Goal: Task Accomplishment & Management: Use online tool/utility

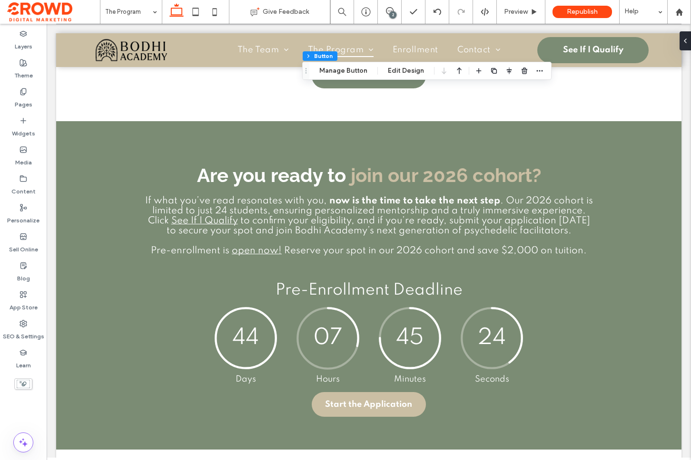
scroll to position [2167, 0]
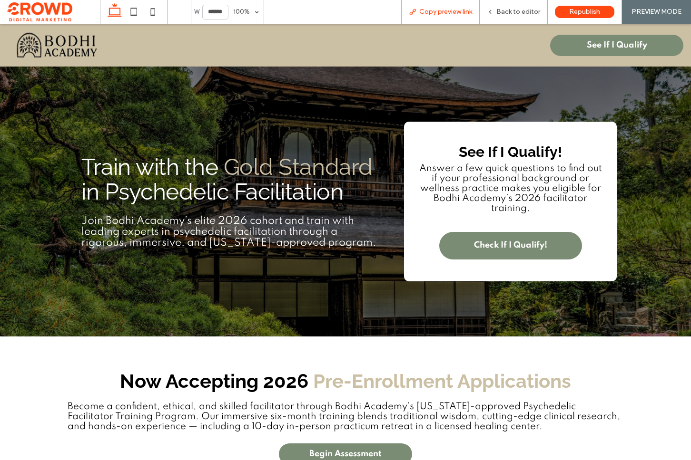
click at [442, 10] on span "Copy preview link" at bounding box center [445, 12] width 53 height 8
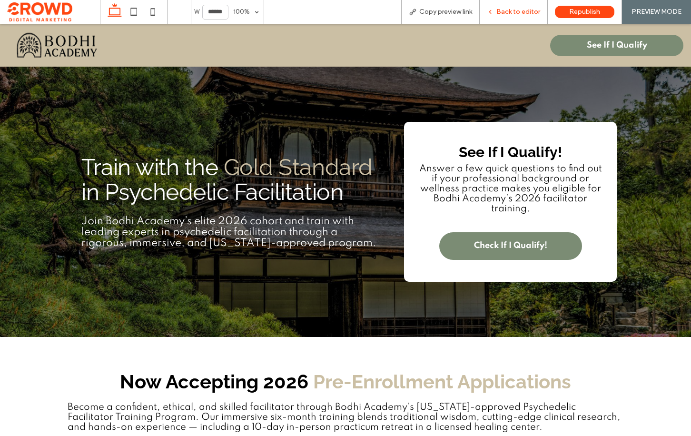
click at [513, 10] on span "Back to editor" at bounding box center [518, 12] width 44 height 8
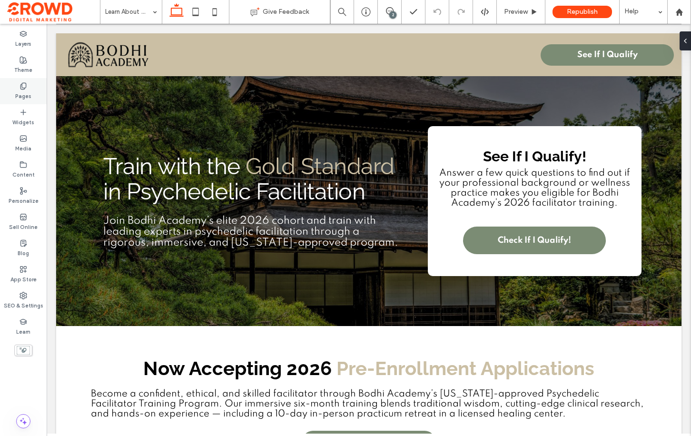
click at [25, 95] on label "Pages" at bounding box center [23, 95] width 16 height 10
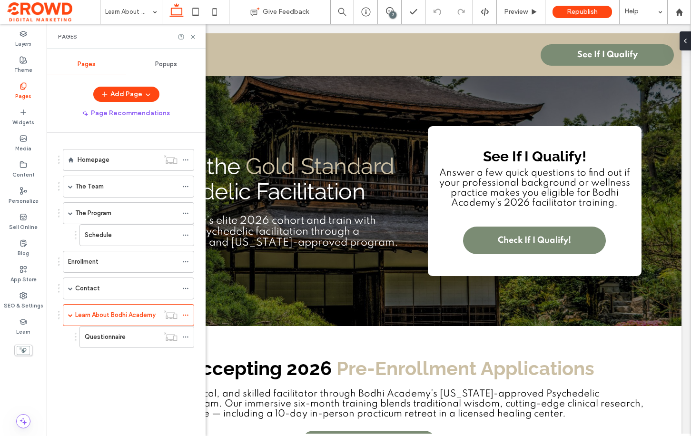
click at [105, 161] on label "Homepage" at bounding box center [94, 159] width 32 height 17
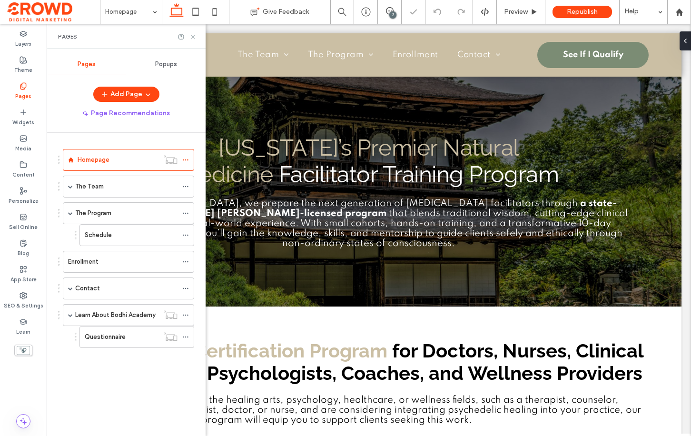
click at [195, 36] on icon at bounding box center [192, 36] width 7 height 7
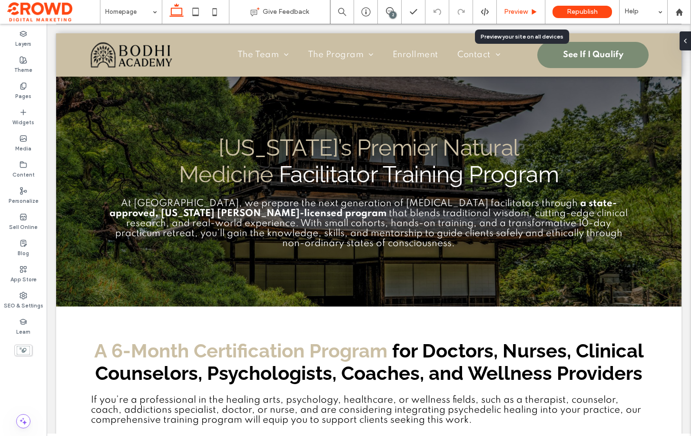
click at [509, 12] on span "Preview" at bounding box center [516, 12] width 24 height 8
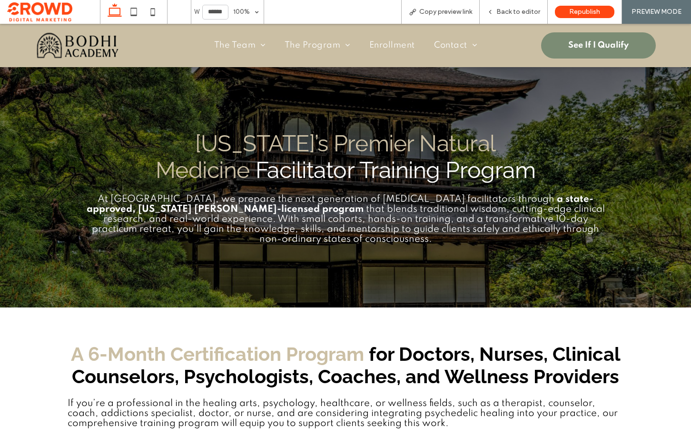
drag, startPoint x: 101, startPoint y: 198, endPoint x: 608, endPoint y: 231, distance: 508.1
click at [608, 231] on p "At Bodhi Academy, we prepare the next generation of psilocybin facilitators thr…" at bounding box center [345, 220] width 528 height 50
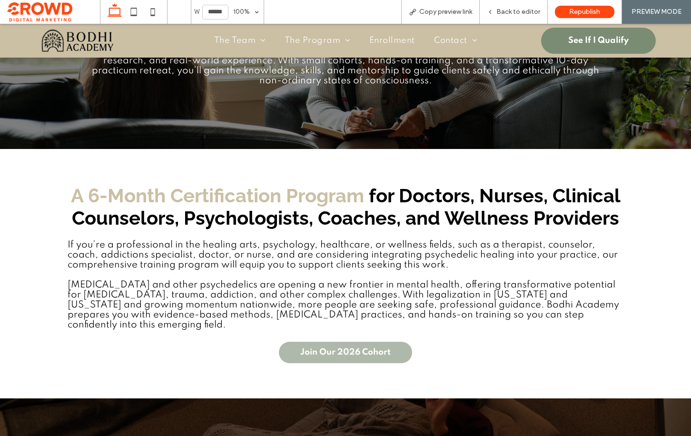
scroll to position [150, 0]
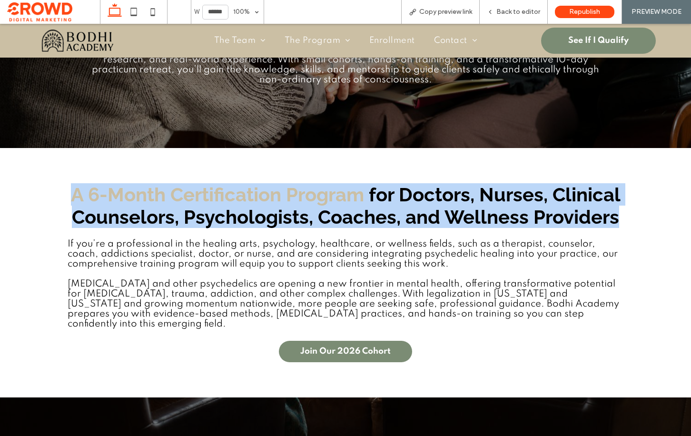
drag, startPoint x: 87, startPoint y: 182, endPoint x: 611, endPoint y: 204, distance: 524.6
click at [619, 205] on div "A 6-Month Certification Program for Doctors, Nurses, Clinical Counselors, Psych…" at bounding box center [345, 273] width 571 height 194
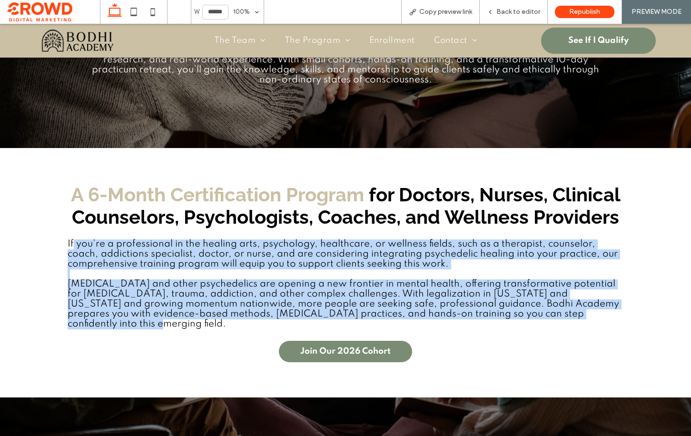
drag, startPoint x: 72, startPoint y: 231, endPoint x: 191, endPoint y: 310, distance: 142.5
click at [191, 310] on div "If you’re a professional in the healing arts, psychology, healthcare, or wellne…" at bounding box center [346, 284] width 556 height 90
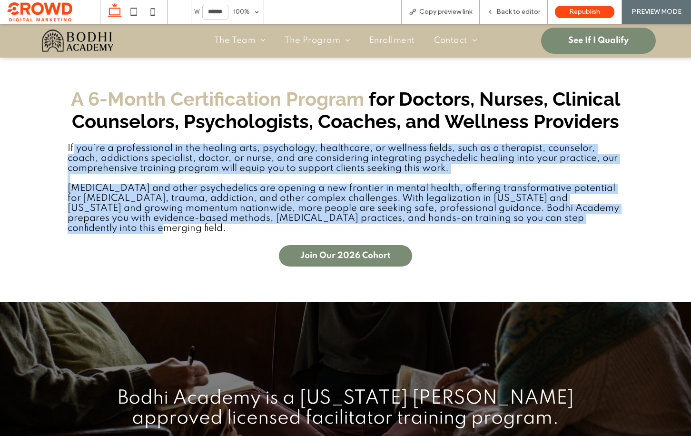
scroll to position [246, 0]
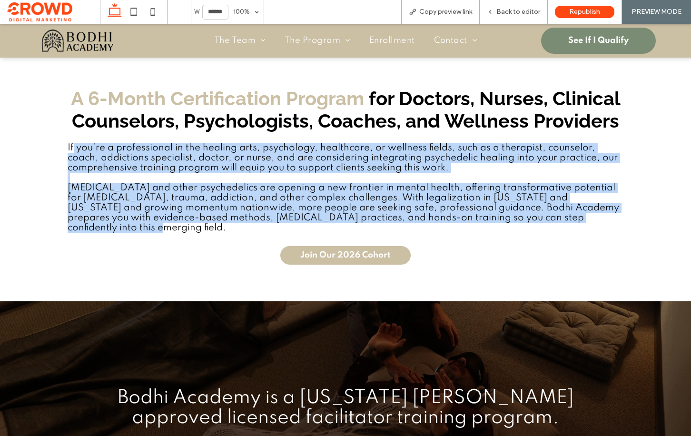
click at [311, 251] on span "Join Our 2026 Cohort" at bounding box center [345, 255] width 90 height 9
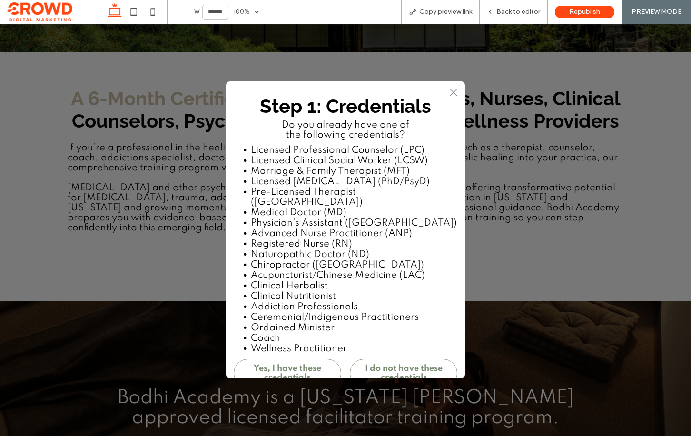
click at [455, 94] on h2 "Step 1: Credentials" at bounding box center [346, 106] width 224 height 29
click at [455, 93] on h2 "Step 1: Credentials" at bounding box center [346, 106] width 224 height 29
click at [451, 91] on div "Step 1: Credentials Do you already have one of the following credentials? Licen…" at bounding box center [345, 242] width 239 height 303
click at [553, 110] on div ".st0-1091118977{fill-rule:evenodd;clip-rule:evenodd;} Step 1: Credentials Do yo…" at bounding box center [345, 230] width 691 height 412
click at [451, 93] on h2 "Step 1: Credentials" at bounding box center [346, 106] width 224 height 29
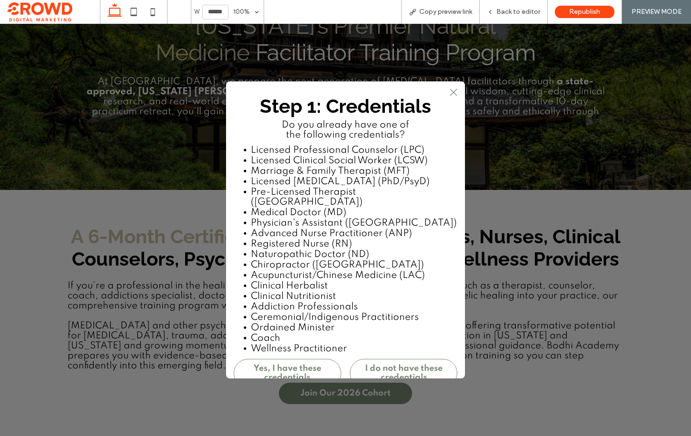
scroll to position [65, 0]
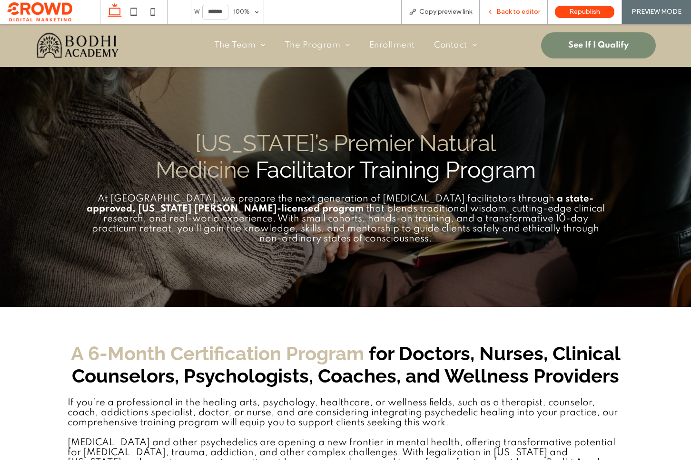
click at [507, 9] on span "Back to editor" at bounding box center [518, 12] width 44 height 8
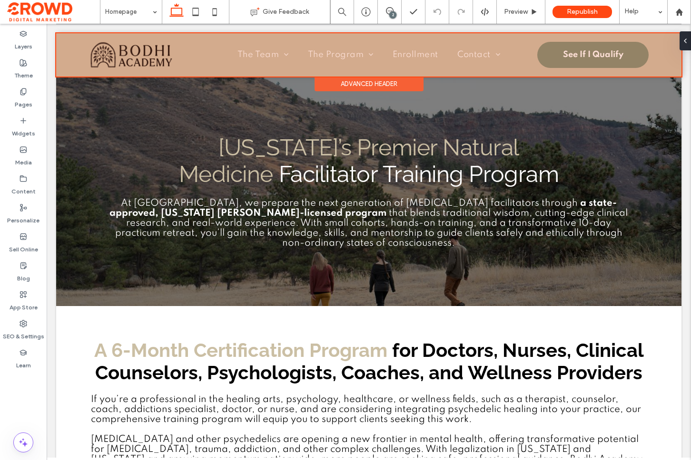
click at [115, 56] on div at bounding box center [368, 54] width 625 height 43
click at [136, 51] on div at bounding box center [368, 54] width 625 height 43
click at [138, 49] on div at bounding box center [368, 54] width 625 height 43
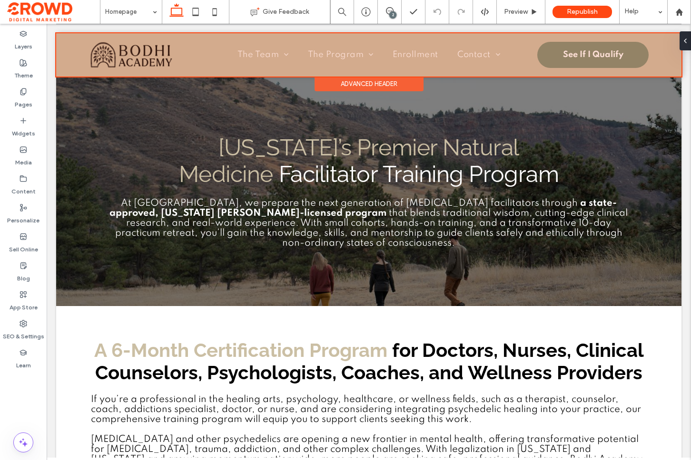
click at [138, 49] on div at bounding box center [368, 54] width 625 height 43
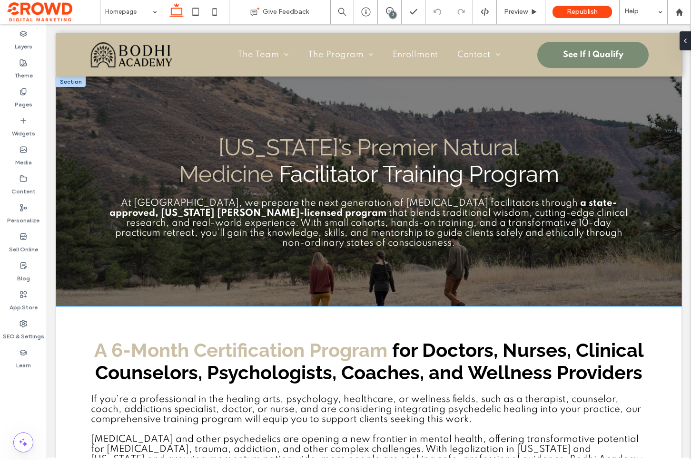
click at [199, 115] on div "Colorado’s Premier Natural Medicine Facilitator Training Program At Bodhi Acade…" at bounding box center [368, 192] width 571 height 230
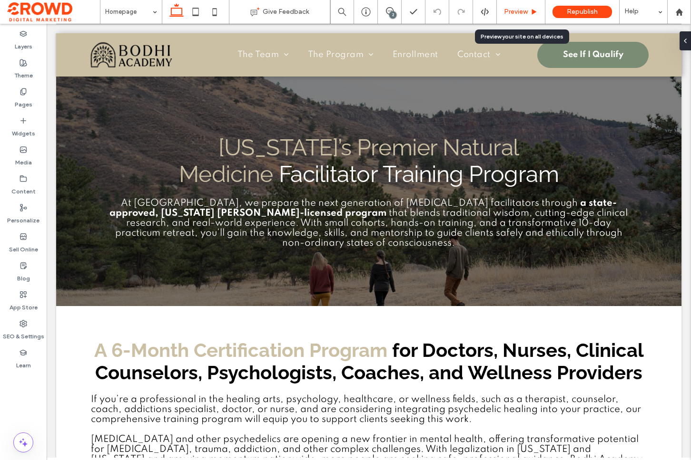
click at [505, 6] on div "Preview" at bounding box center [521, 12] width 49 height 24
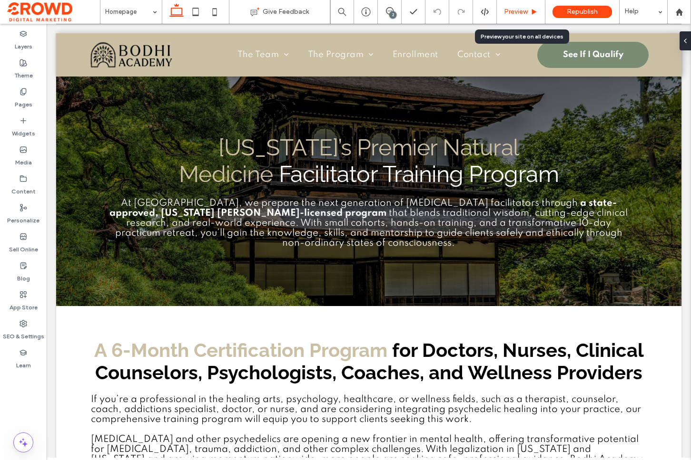
click at [519, 12] on span "Preview" at bounding box center [516, 12] width 24 height 8
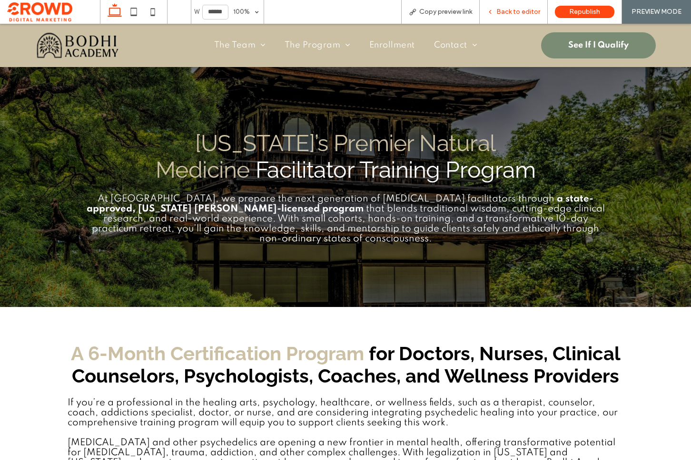
click at [519, 12] on span "Back to editor" at bounding box center [518, 12] width 44 height 8
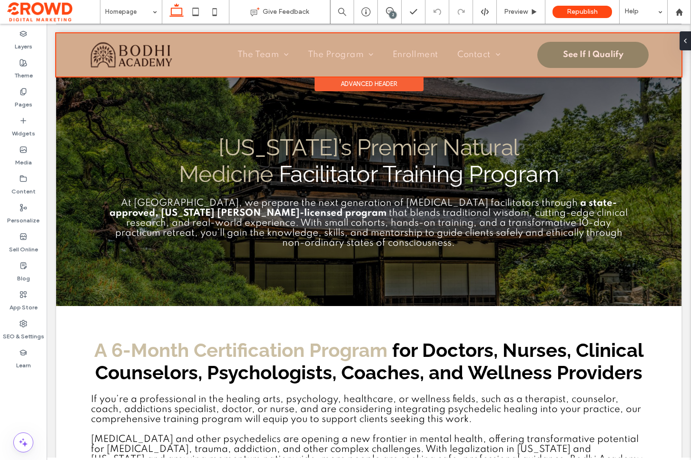
click at [112, 56] on div at bounding box center [368, 54] width 625 height 43
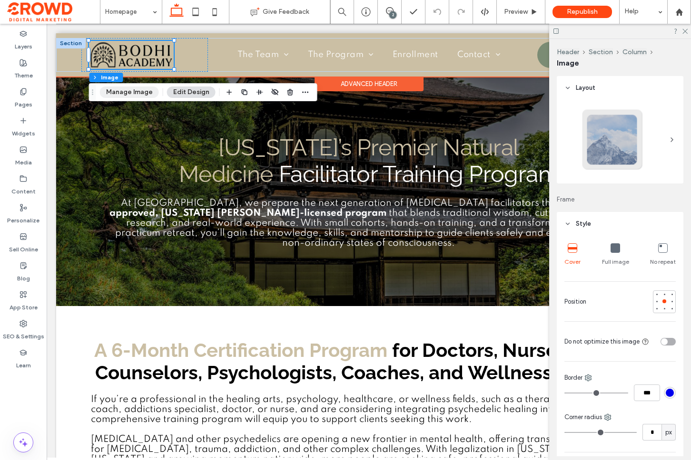
click at [146, 92] on button "Manage Image" at bounding box center [129, 92] width 59 height 11
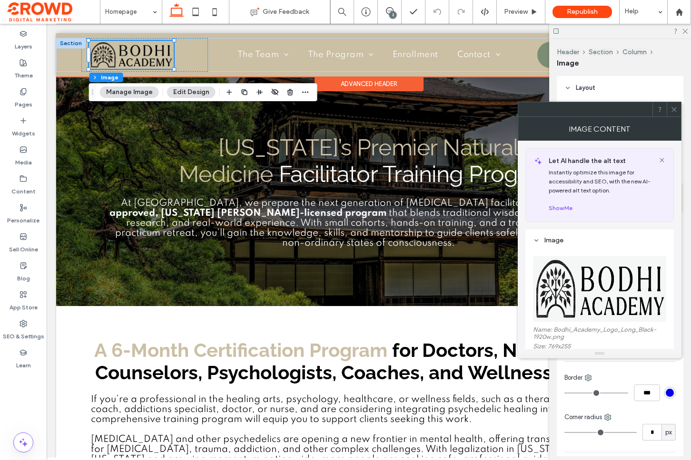
drag, startPoint x: 672, startPoint y: 113, endPoint x: 667, endPoint y: 114, distance: 4.8
click at [672, 113] on span at bounding box center [673, 109] width 7 height 14
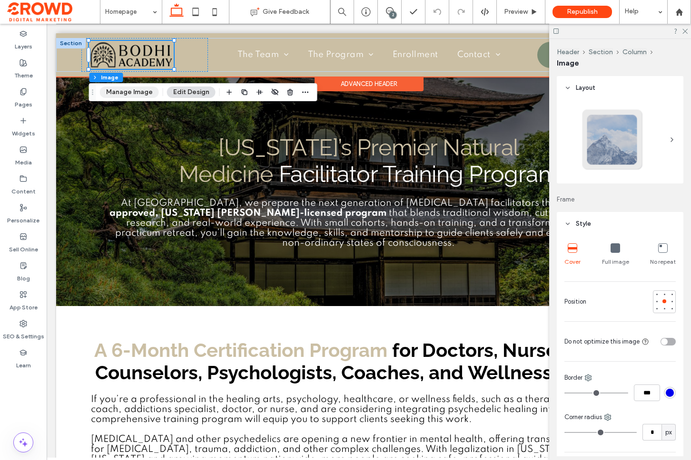
click at [133, 90] on button "Manage Image" at bounding box center [129, 92] width 59 height 11
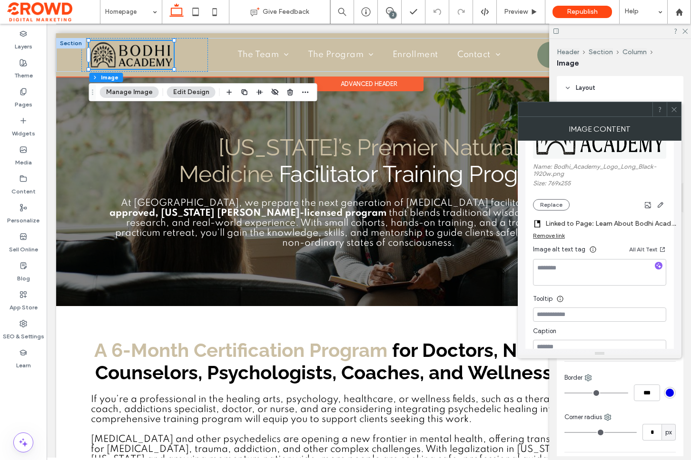
scroll to position [181, 0]
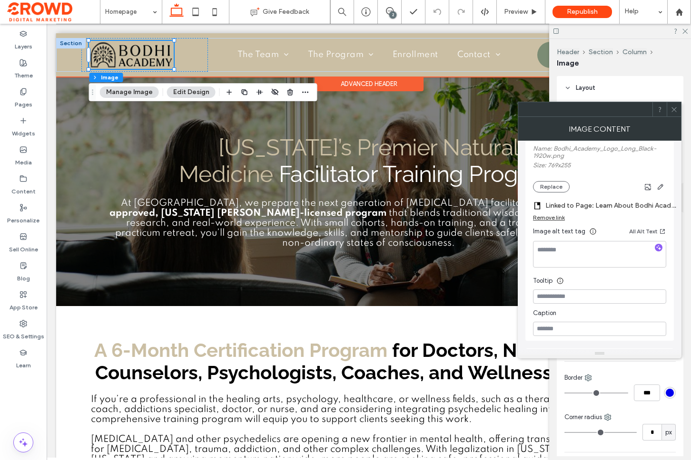
click at [601, 208] on label "Linked to Page: Learn About Bodhi Academy" at bounding box center [611, 205] width 133 height 17
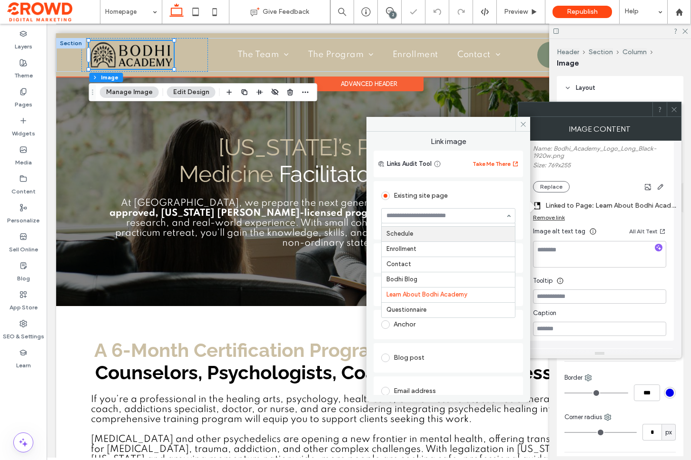
scroll to position [0, 0]
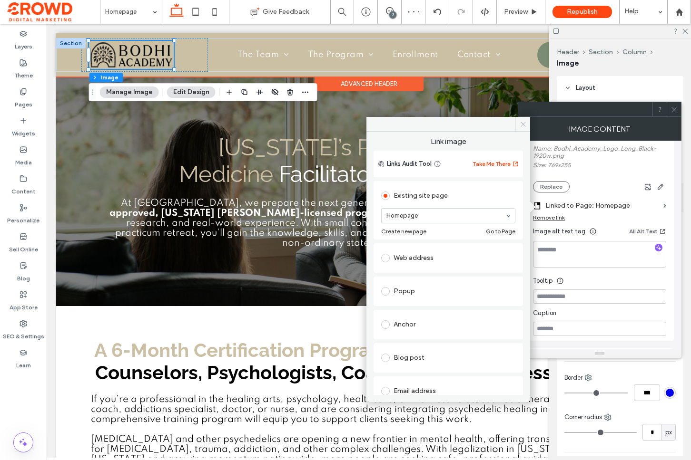
click at [523, 126] on icon at bounding box center [522, 124] width 7 height 7
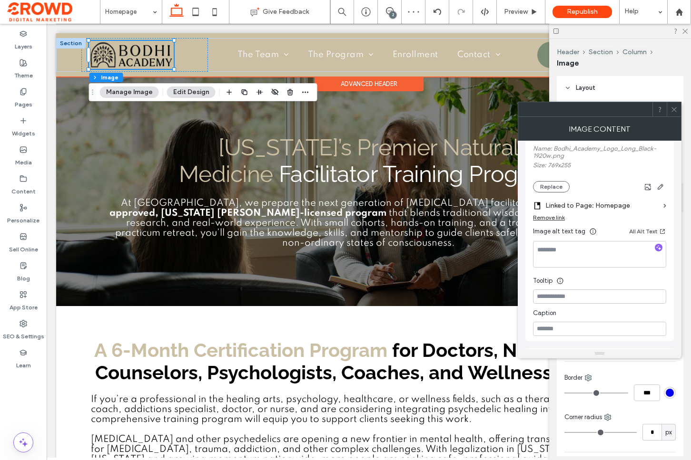
click at [675, 107] on icon at bounding box center [673, 109] width 7 height 7
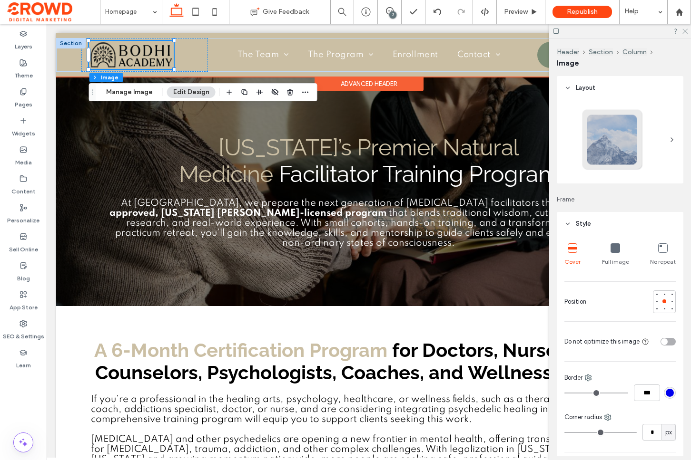
click at [685, 29] on icon at bounding box center [684, 31] width 6 height 6
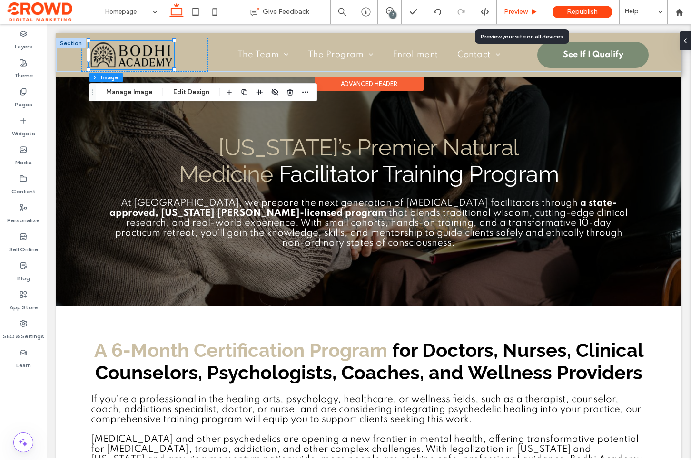
click at [514, 8] on span "Preview" at bounding box center [516, 12] width 24 height 8
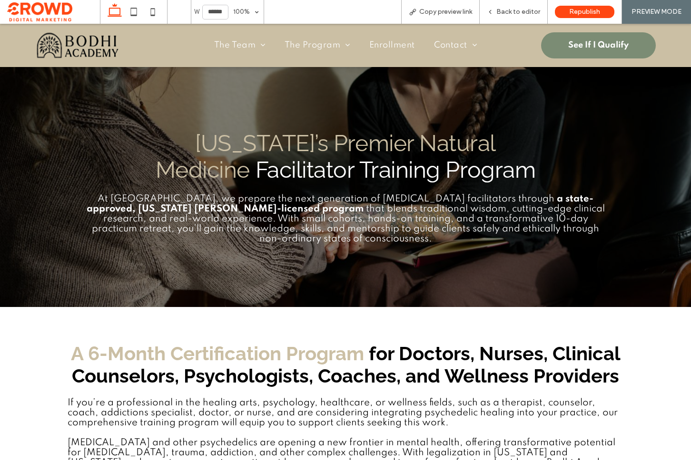
click at [67, 46] on img at bounding box center [77, 45] width 85 height 28
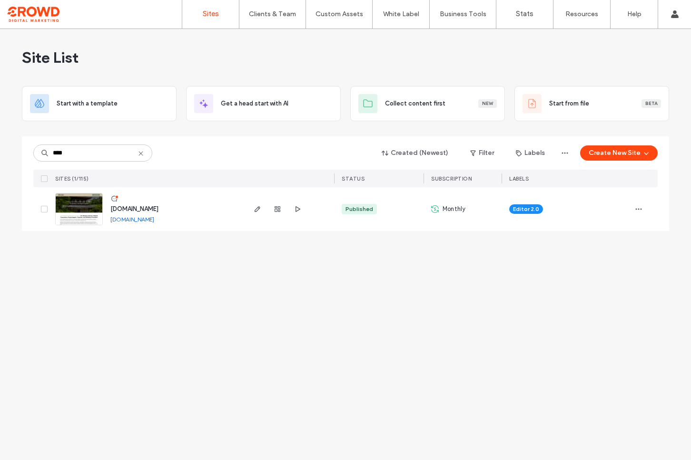
type input "****"
click at [74, 213] on img at bounding box center [79, 226] width 47 height 65
